Goal: Navigation & Orientation: Understand site structure

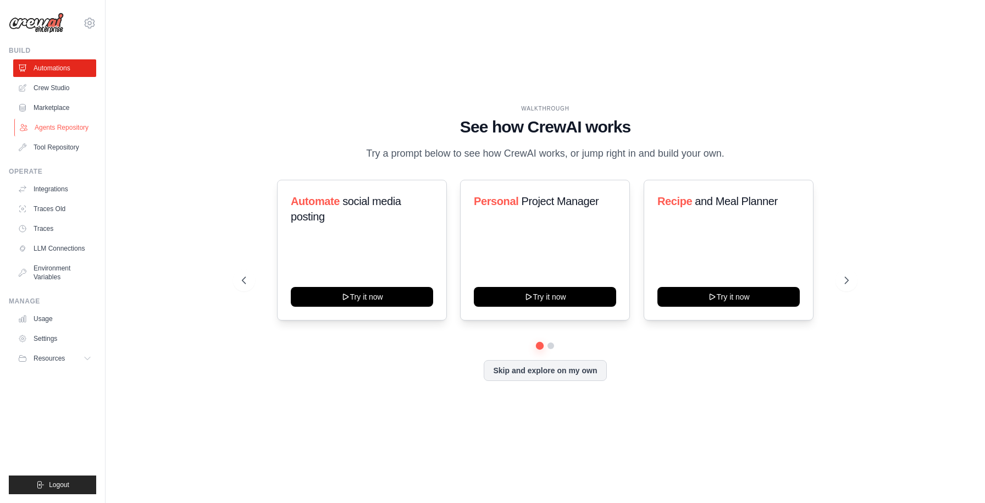
click at [52, 127] on link "Agents Repository" at bounding box center [55, 128] width 83 height 18
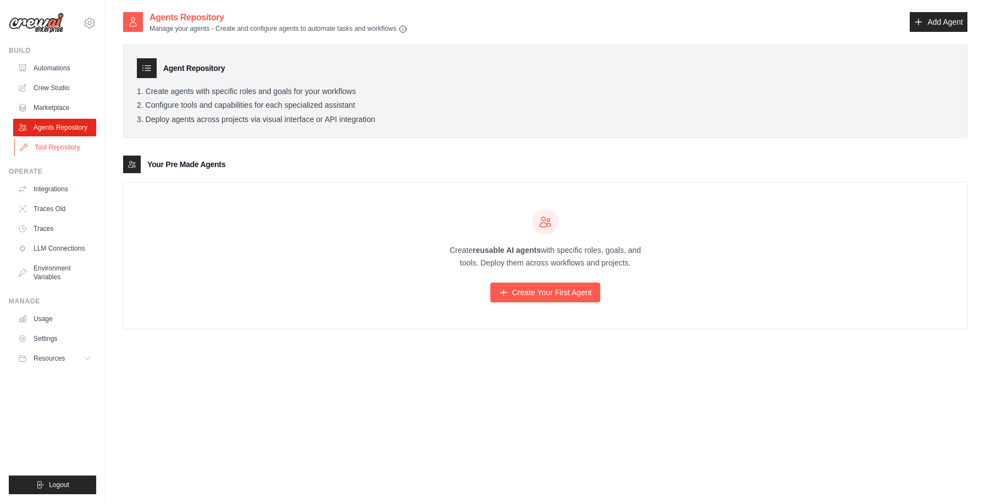
click at [49, 147] on link "Tool Repository" at bounding box center [55, 147] width 83 height 18
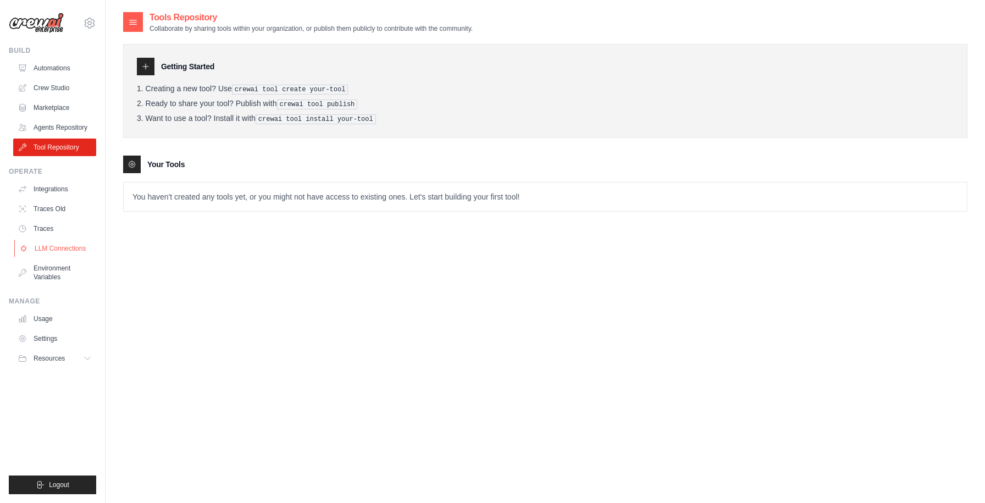
click at [47, 245] on link "LLM Connections" at bounding box center [55, 249] width 83 height 18
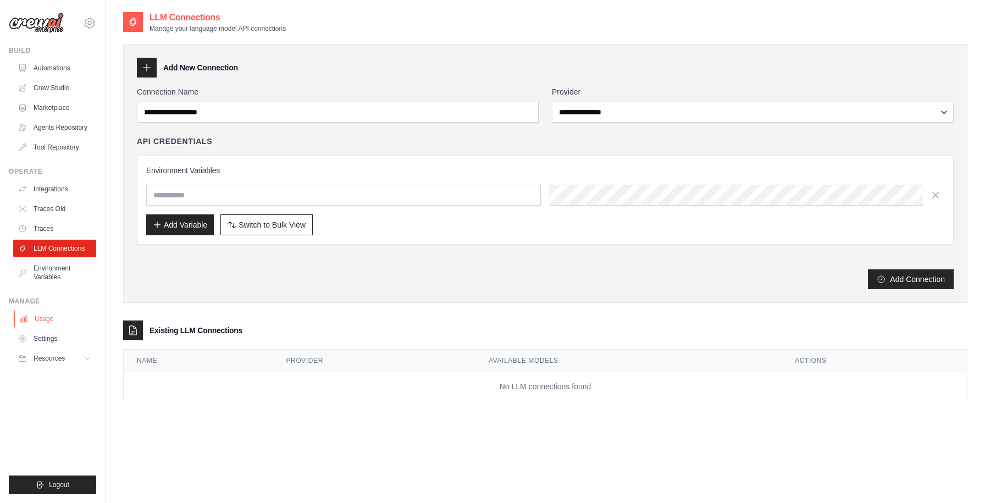
click at [43, 320] on link "Usage" at bounding box center [55, 319] width 83 height 18
